Goal: Task Accomplishment & Management: Manage account settings

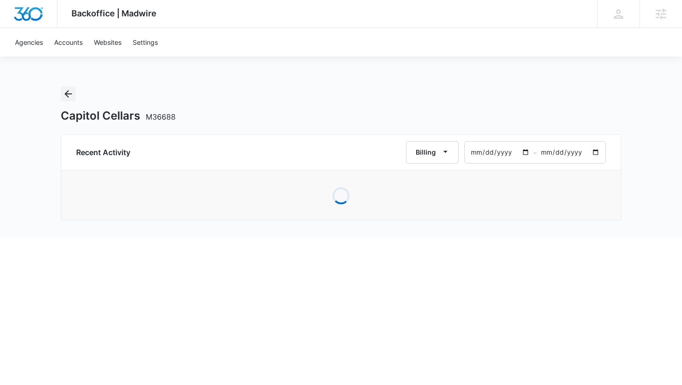
click at [68, 93] on icon "Back" at bounding box center [67, 93] width 7 height 7
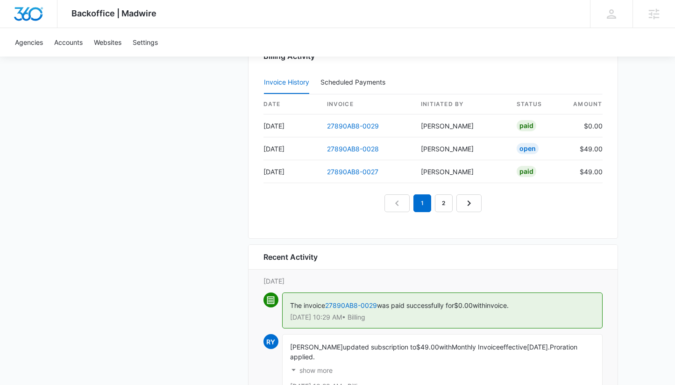
scroll to position [975, 0]
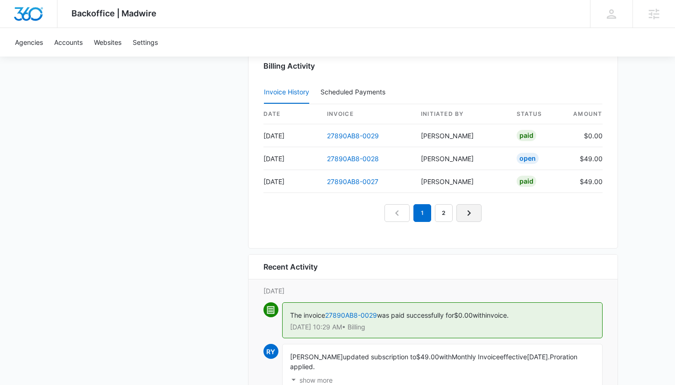
click at [465, 213] on icon "Next Page" at bounding box center [468, 212] width 11 height 11
click at [346, 136] on link "27890AB8-0026" at bounding box center [353, 136] width 52 height 8
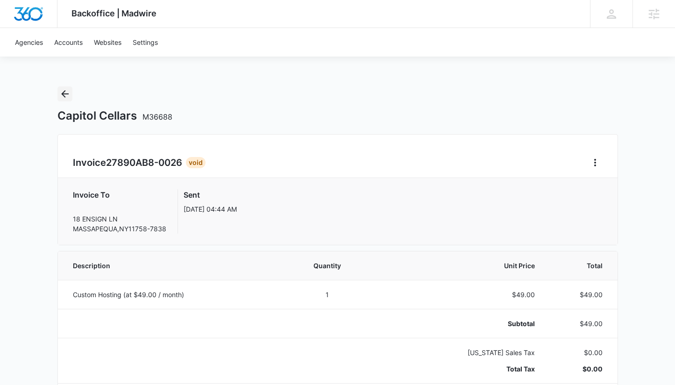
click at [64, 93] on icon "Back" at bounding box center [64, 93] width 7 height 7
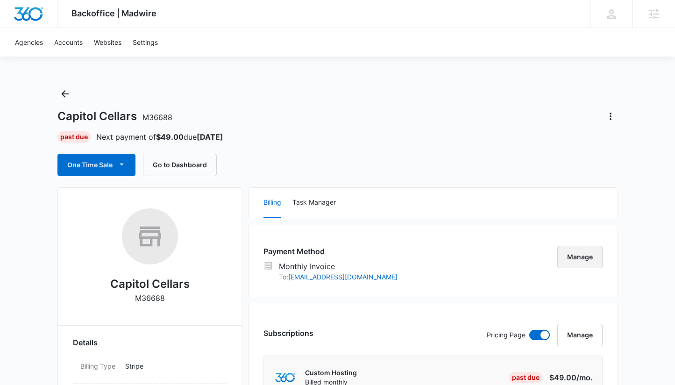
click at [587, 254] on button "Manage" at bounding box center [579, 257] width 45 height 22
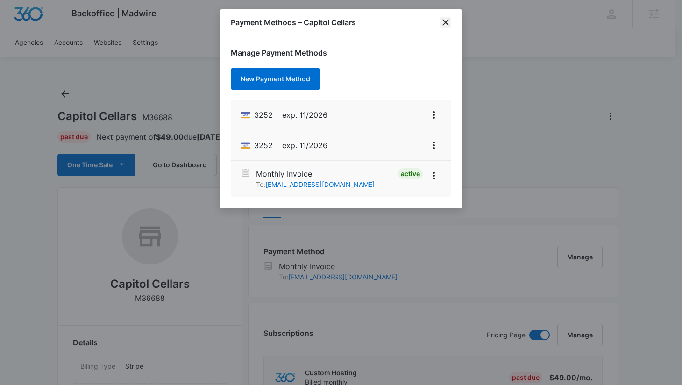
click at [448, 25] on icon "close" at bounding box center [445, 22] width 7 height 7
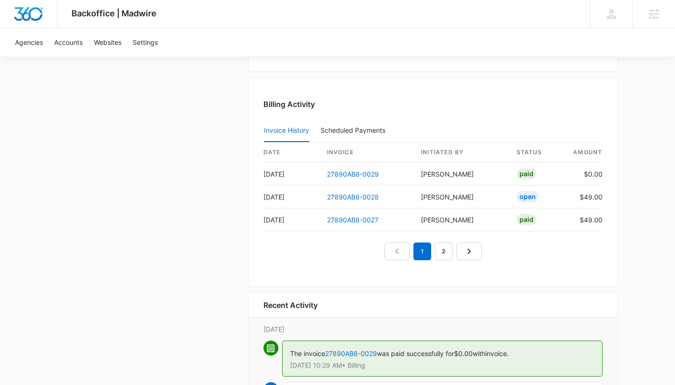
scroll to position [872, 0]
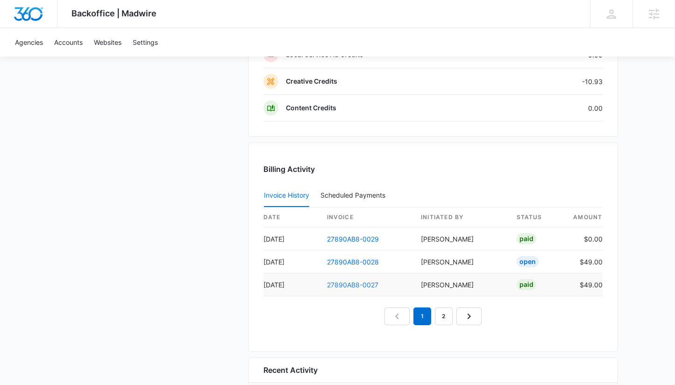
click at [364, 283] on link "27890AB8-0027" at bounding box center [352, 285] width 51 height 8
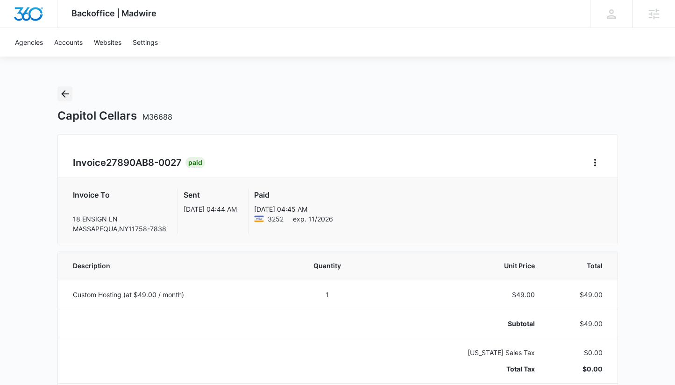
click at [65, 92] on icon "Back" at bounding box center [64, 93] width 11 height 11
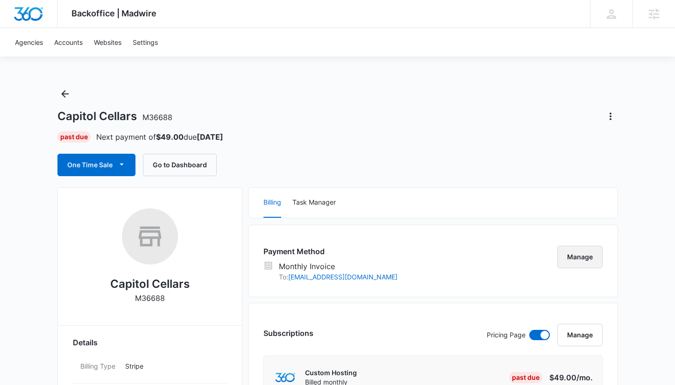
click at [597, 255] on button "Manage" at bounding box center [579, 257] width 45 height 22
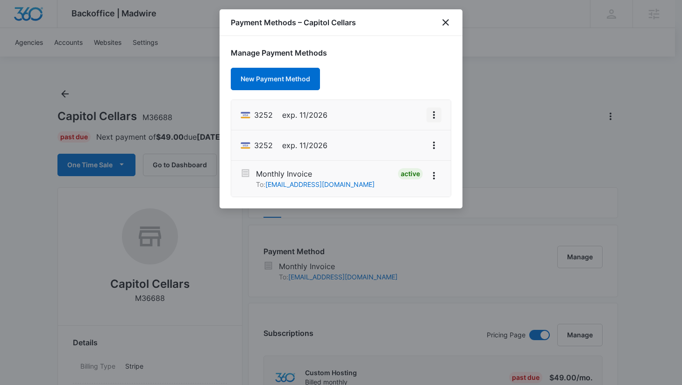
click at [437, 114] on icon "View More" at bounding box center [433, 114] width 11 height 11
click at [410, 155] on div "Set As Default" at bounding box center [396, 155] width 43 height 7
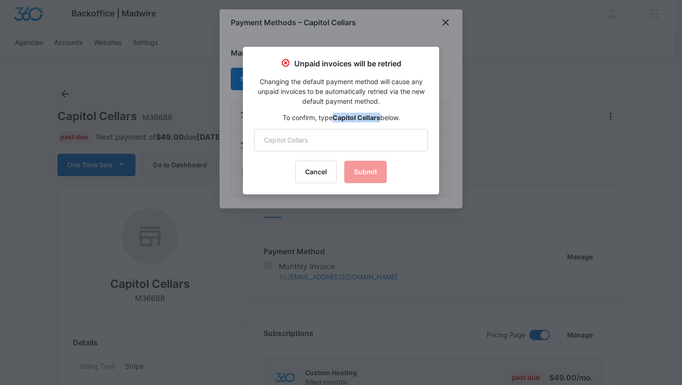
drag, startPoint x: 379, startPoint y: 117, endPoint x: 334, endPoint y: 118, distance: 45.3
click at [334, 118] on p "To confirm, type Capitol Cellars below." at bounding box center [341, 118] width 174 height 10
copy strong "Capitol Cellars"
click at [327, 135] on input "text" at bounding box center [341, 140] width 174 height 22
paste input "Capitol Cellars"
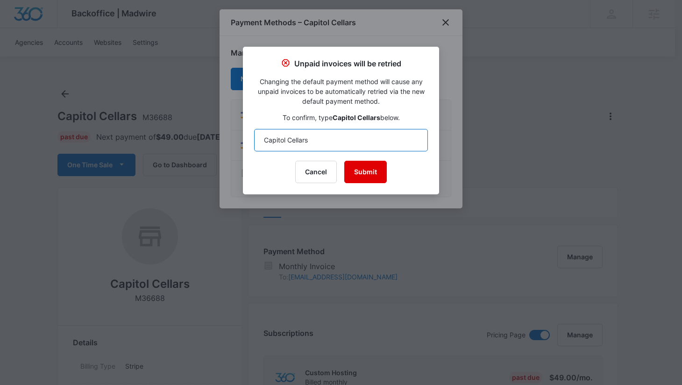
type input "Capitol Cellars"
click at [367, 174] on button "Submit" at bounding box center [365, 172] width 42 height 22
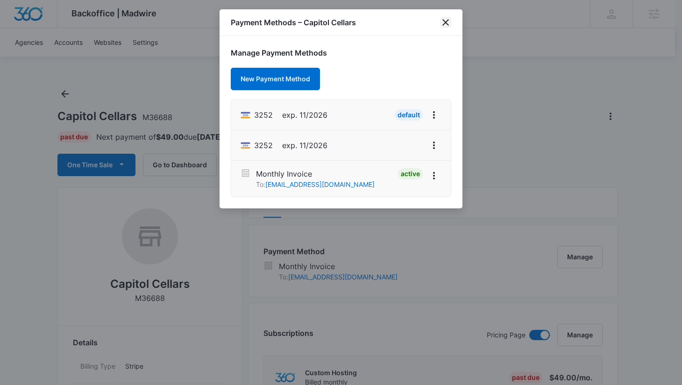
click at [446, 22] on icon "close" at bounding box center [445, 22] width 11 height 11
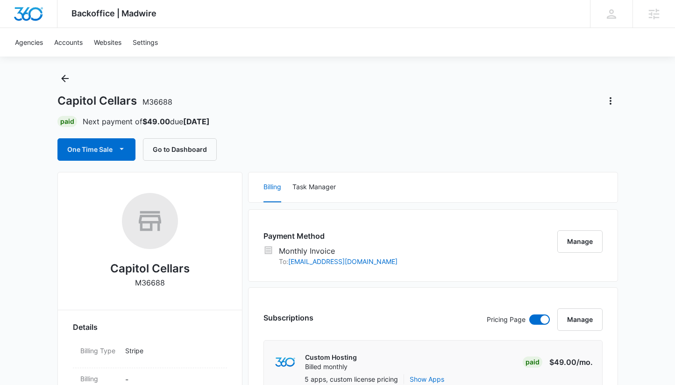
scroll to position [51, 0]
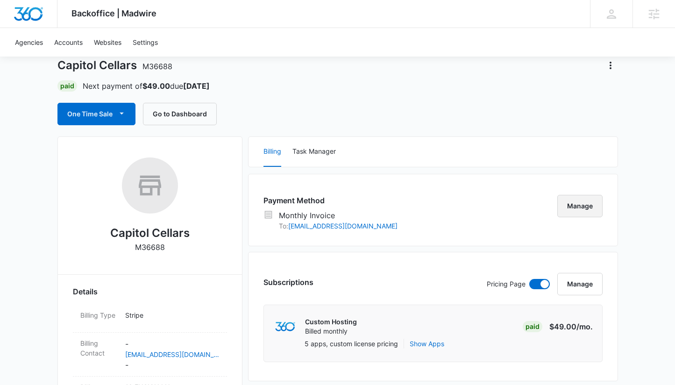
click at [598, 208] on button "Manage" at bounding box center [579, 206] width 45 height 22
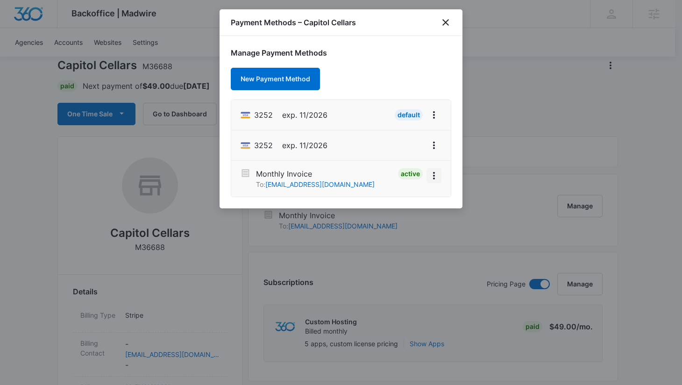
click at [434, 176] on icon "View More" at bounding box center [433, 175] width 11 height 11
click at [414, 153] on div "Deactivate" at bounding box center [401, 149] width 33 height 7
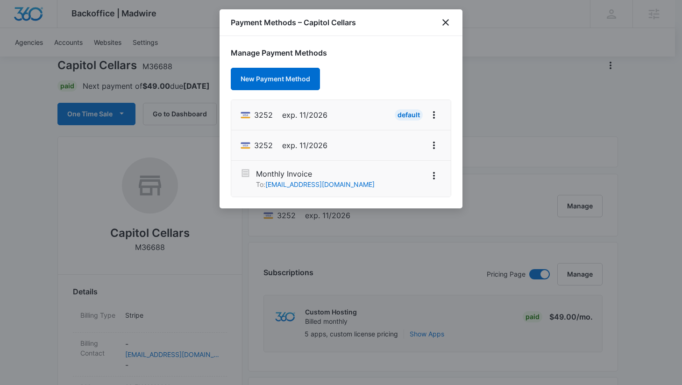
click at [522, 107] on div at bounding box center [341, 192] width 682 height 385
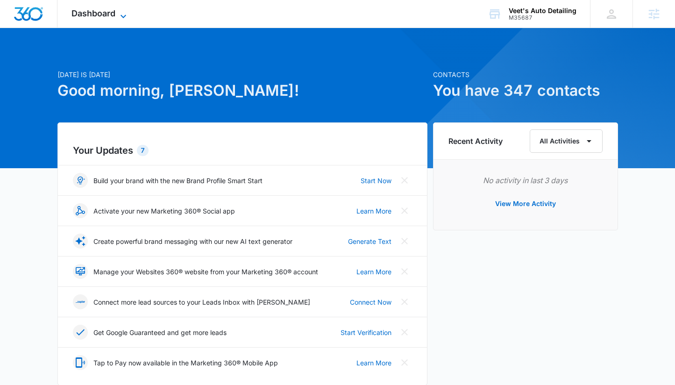
click at [106, 16] on span "Dashboard" at bounding box center [93, 13] width 44 height 10
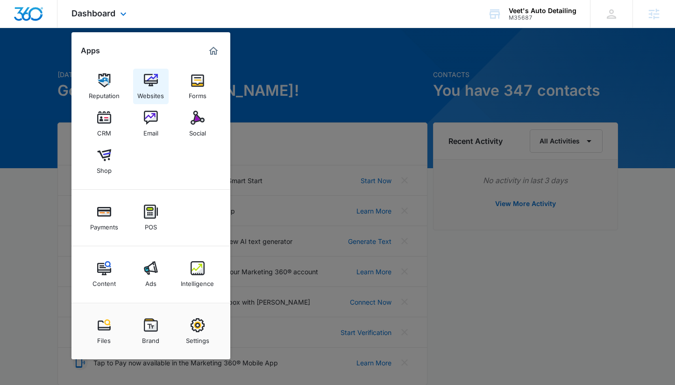
click at [153, 93] on div "Websites" at bounding box center [150, 93] width 27 height 12
